Goal: Task Accomplishment & Management: Manage account settings

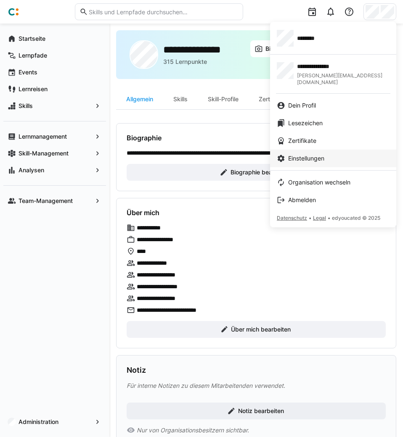
click at [300, 155] on span "Einstellungen" at bounding box center [306, 158] width 36 height 8
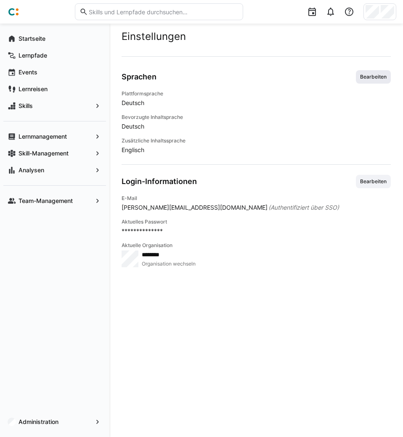
click at [370, 74] on span "Bearbeiten" at bounding box center [373, 77] width 28 height 7
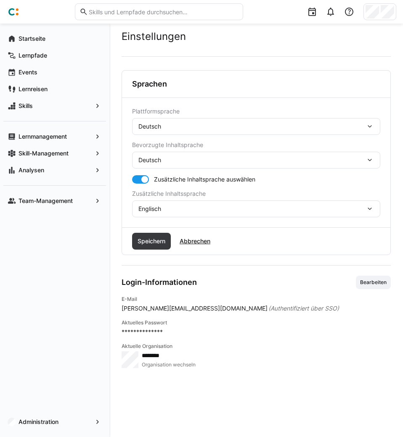
click at [179, 129] on div "Deutsch" at bounding box center [251, 127] width 227 height 8
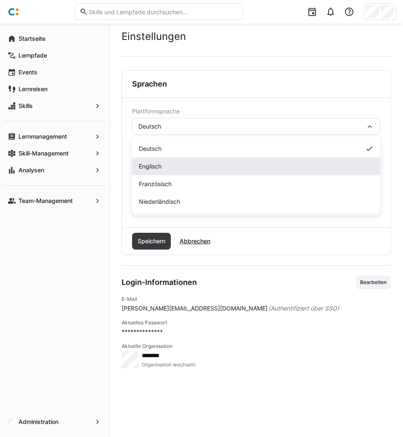
click at [150, 165] on span "Englisch" at bounding box center [150, 166] width 23 height 8
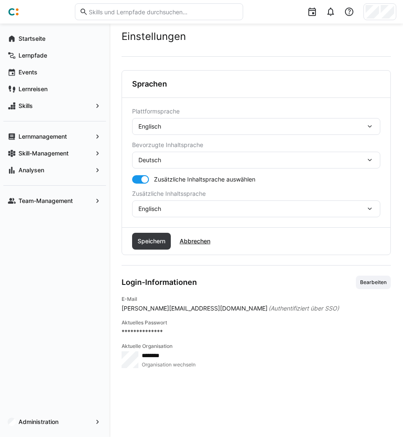
click at [175, 161] on div "Deutsch" at bounding box center [251, 160] width 227 height 8
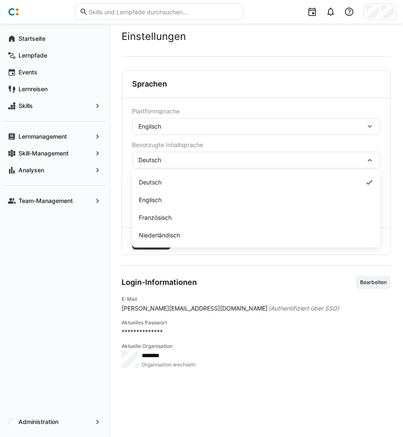
click at [320, 337] on div "**********" at bounding box center [255, 332] width 269 height 72
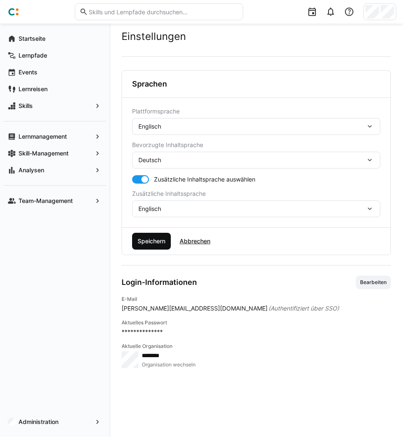
click at [143, 240] on span "Speichern" at bounding box center [151, 241] width 30 height 8
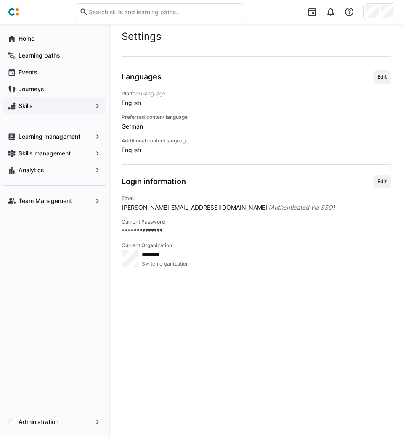
click at [0, 0] on app-navigation-label "Skills" at bounding box center [0, 0] width 0 height 0
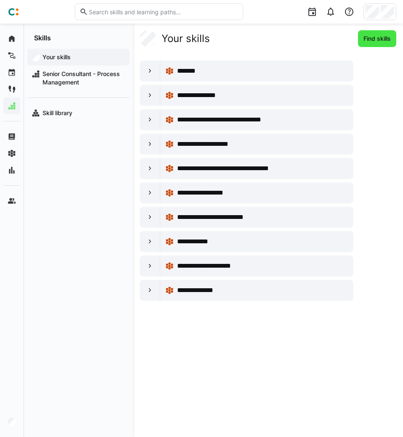
click at [374, 35] on span "Find skills" at bounding box center [377, 38] width 30 height 8
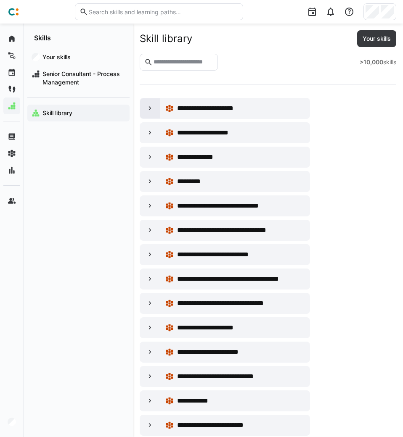
click at [151, 104] on div at bounding box center [150, 108] width 20 height 20
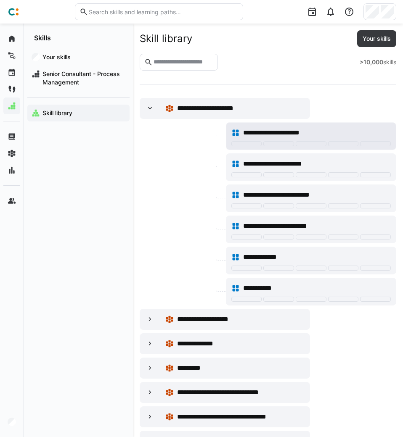
click at [311, 133] on span "**********" at bounding box center [280, 133] width 74 height 10
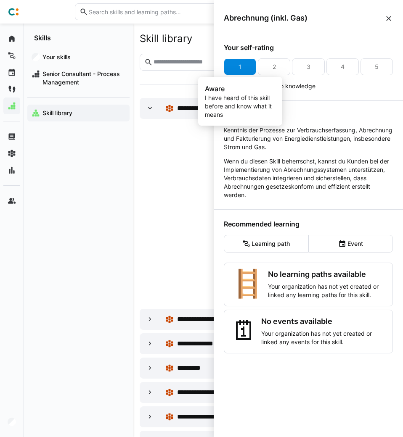
click at [238, 69] on div "1" at bounding box center [240, 66] width 32 height 17
